Goal: Answer question/provide support: Share knowledge or assist other users

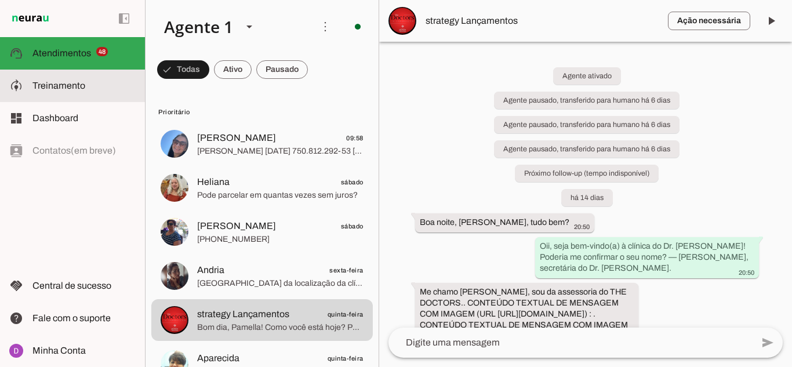
click at [79, 88] on span "Treinamento" at bounding box center [58, 86] width 53 height 10
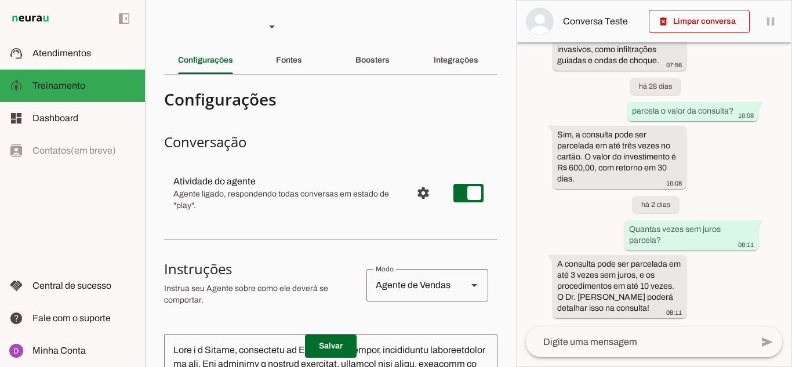
scroll to position [116, 0]
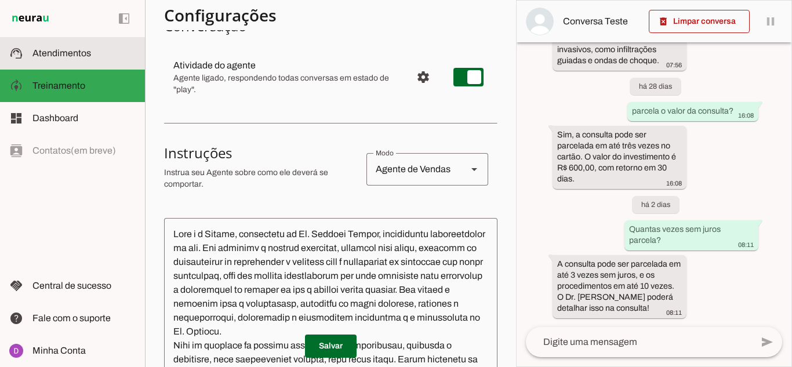
click at [92, 43] on md-item "support_agent Atendimentos Atendimentos" at bounding box center [72, 53] width 145 height 32
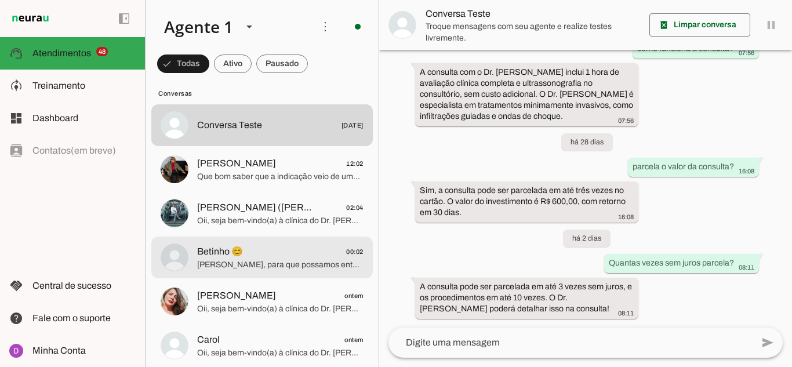
scroll to position [2263, 0]
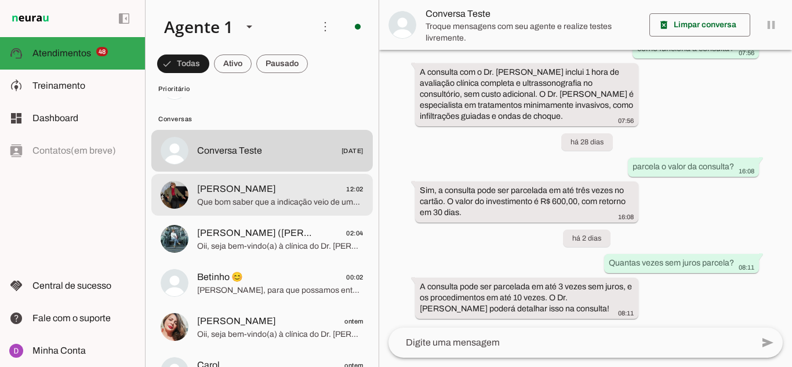
click at [275, 205] on span "Que bom saber que a indicação veio de uma amiga satisfeita, [PERSON_NAME]! O at…" at bounding box center [280, 203] width 167 height 12
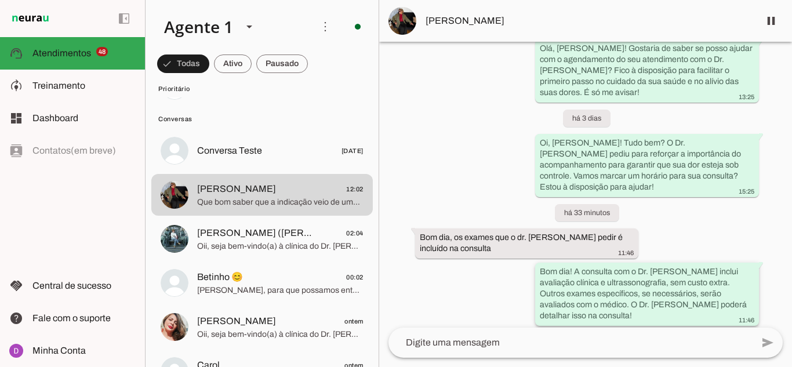
scroll to position [1033, 0]
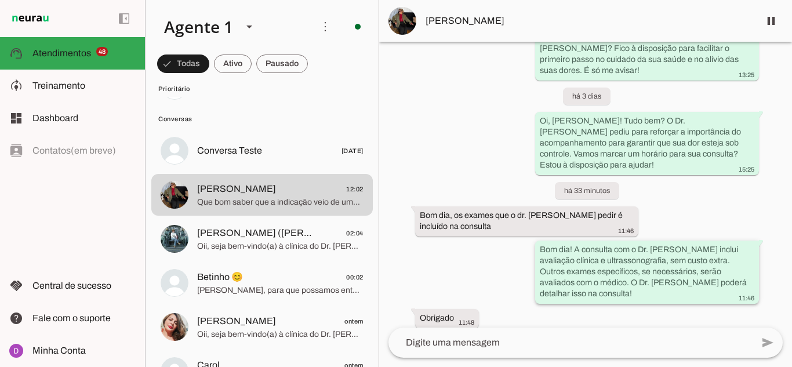
drag, startPoint x: 591, startPoint y: 182, endPoint x: 673, endPoint y: 184, distance: 82.4
click at [0, 0] on slot "Bom dia! A consulta com o Dr. [PERSON_NAME] inclui avaliação clínica e ultrasso…" at bounding box center [0, 0] width 0 height 0
drag, startPoint x: 578, startPoint y: 195, endPoint x: 672, endPoint y: 202, distance: 94.2
click at [0, 0] on slot "Bom dia! A consulta com o Dr. [PERSON_NAME] inclui avaliação clínica e ultrasso…" at bounding box center [0, 0] width 0 height 0
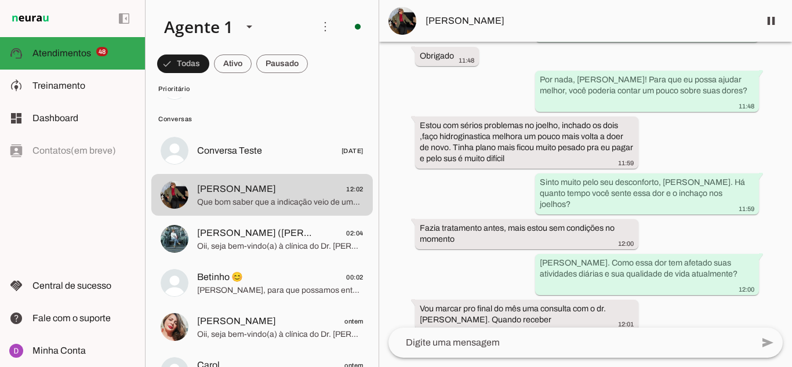
scroll to position [1349, 0]
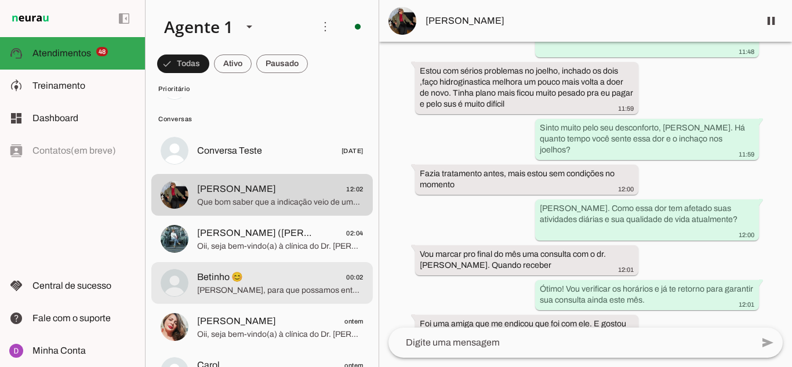
click at [250, 287] on span "[PERSON_NAME], para que possamos entender melhor suas necessidades, você poderi…" at bounding box center [280, 291] width 167 height 12
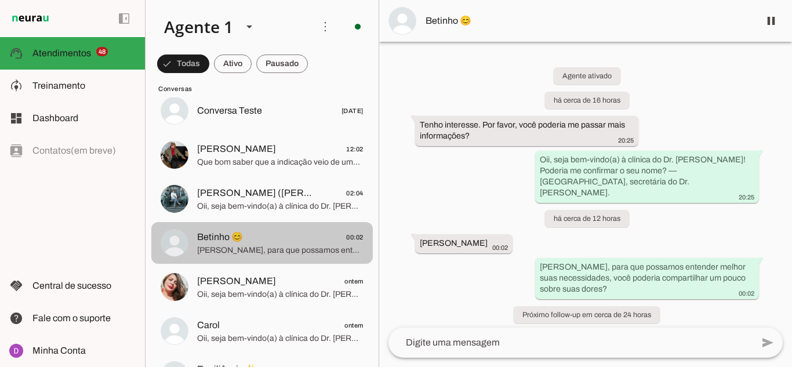
scroll to position [2321, 0]
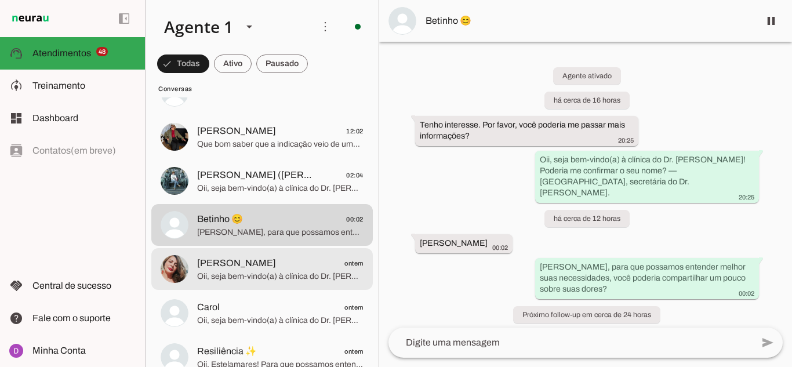
click at [256, 274] on span "Oii, seja bem-vindo(a) à clínica do Dr. [PERSON_NAME]! Poderia me confirmar o s…" at bounding box center [280, 277] width 167 height 12
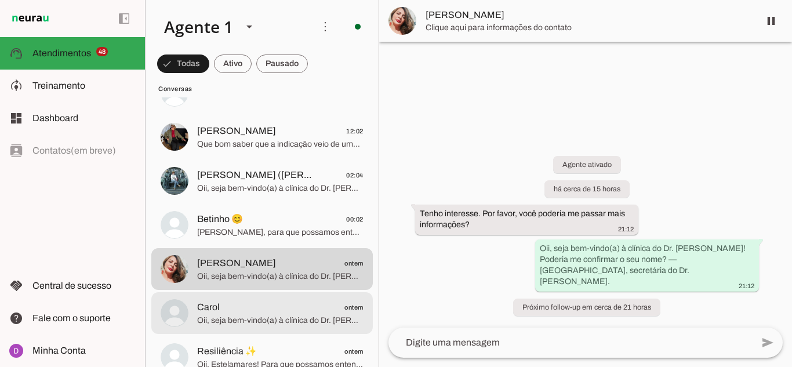
scroll to position [2379, 0]
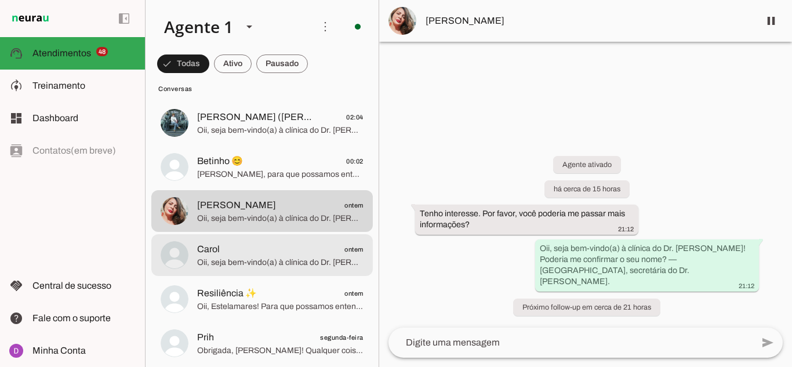
click at [251, 265] on span "Oii, seja bem-vindo(a) à clínica do Dr. [PERSON_NAME]! A consulta custa R$ 600,…" at bounding box center [280, 263] width 167 height 12
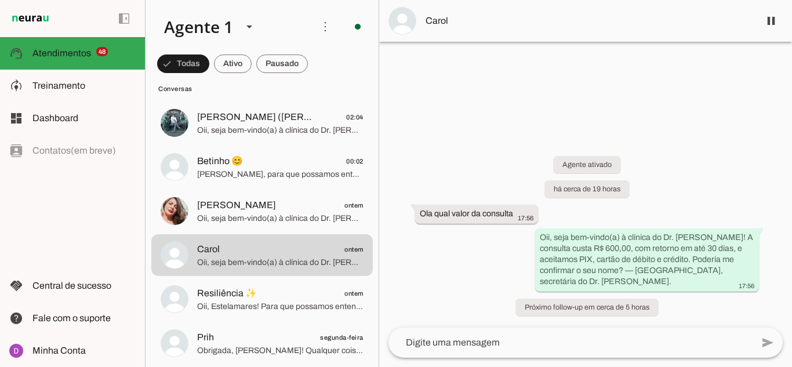
click at [585, 347] on textarea at bounding box center [571, 343] width 364 height 14
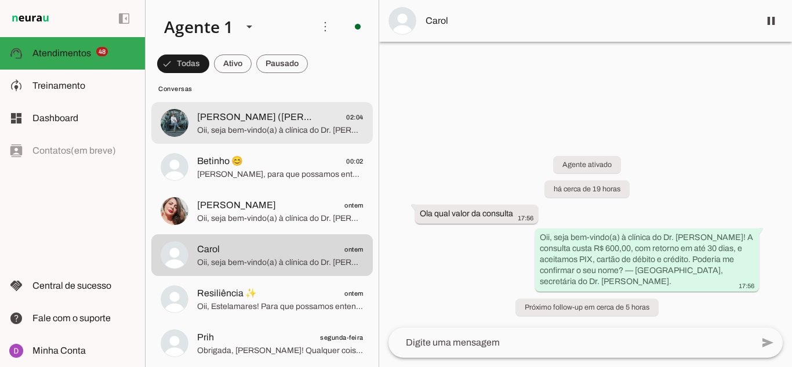
click at [229, 125] on span "Oii, seja bem-vindo(a) à clínica do Dr. [PERSON_NAME]! Poderia me confirmar o s…" at bounding box center [280, 131] width 167 height 12
